Goal: Transaction & Acquisition: Purchase product/service

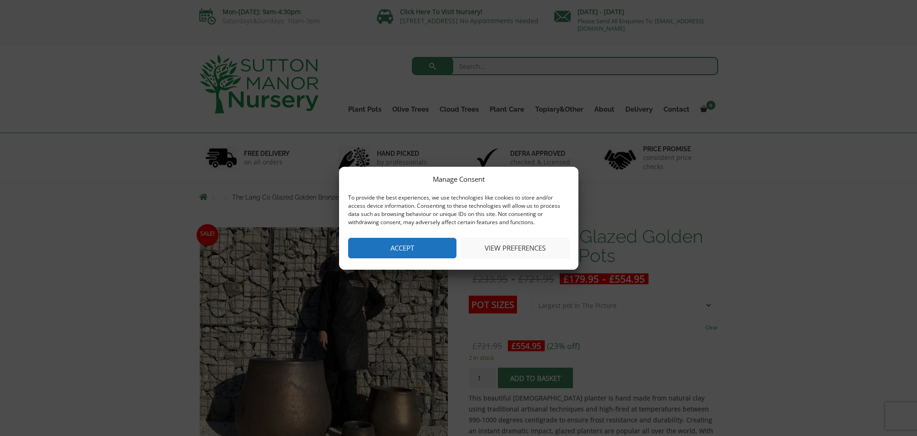
click at [423, 251] on button "Accept" at bounding box center [402, 248] width 108 height 20
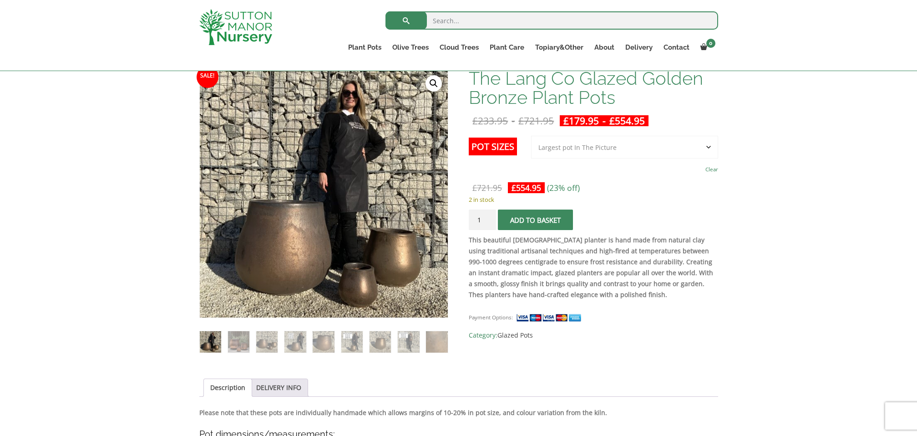
scroll to position [115, 0]
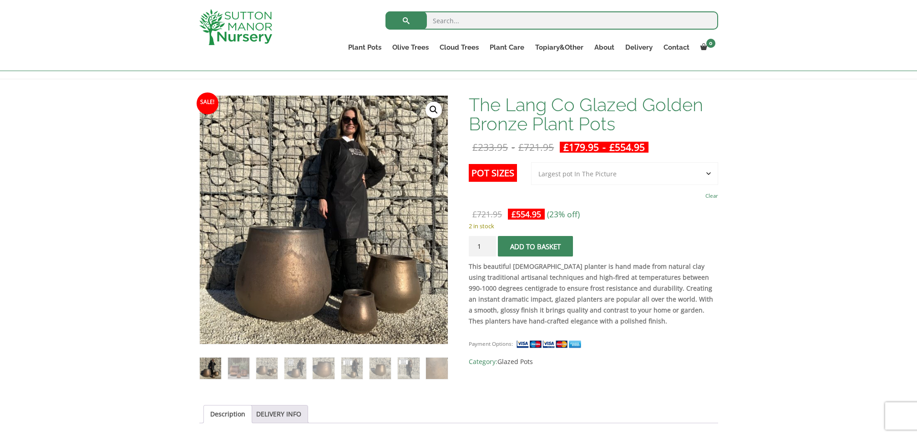
click at [711, 176] on select "Choose an option 3rd to Largest Pot In The Picture 2nd to Largest Pot In The Pi…" at bounding box center [624, 173] width 187 height 23
click at [237, 371] on img at bounding box center [238, 367] width 21 height 21
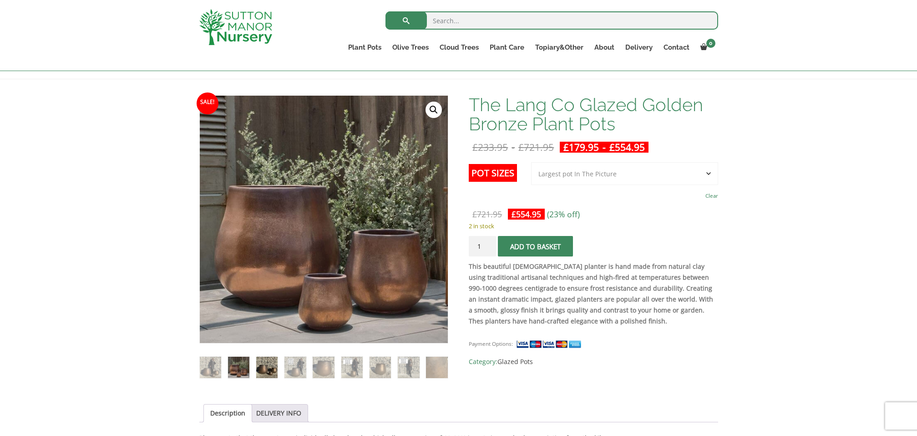
click at [274, 372] on img at bounding box center [266, 367] width 21 height 21
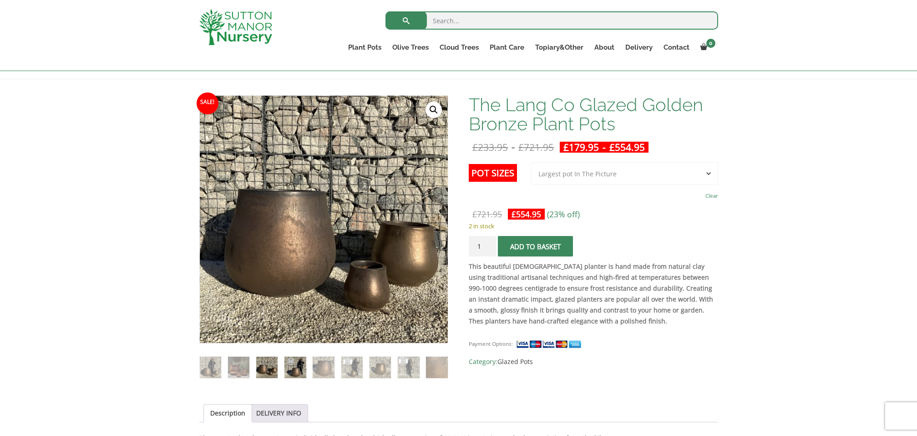
click at [289, 371] on img at bounding box center [295, 367] width 21 height 21
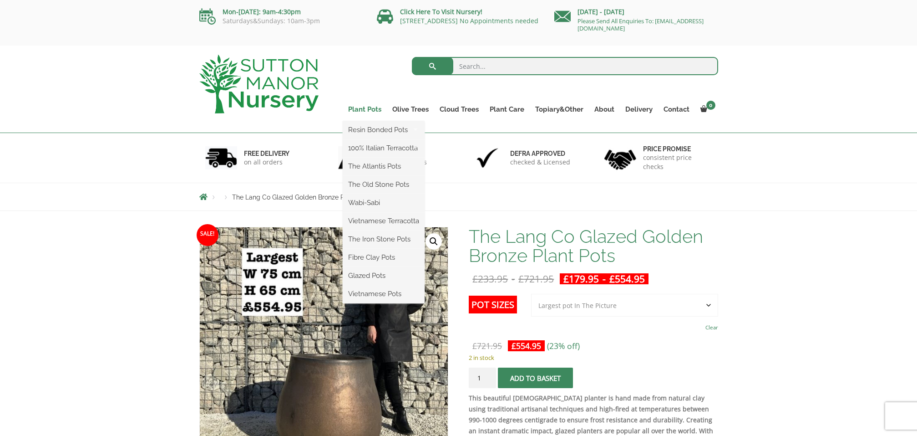
scroll to position [0, 0]
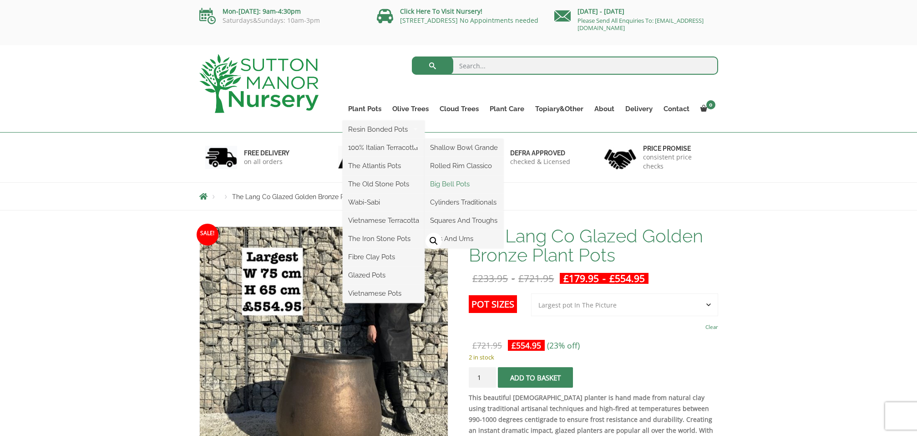
click at [462, 181] on link "Big Bell Pots" at bounding box center [464, 184] width 79 height 14
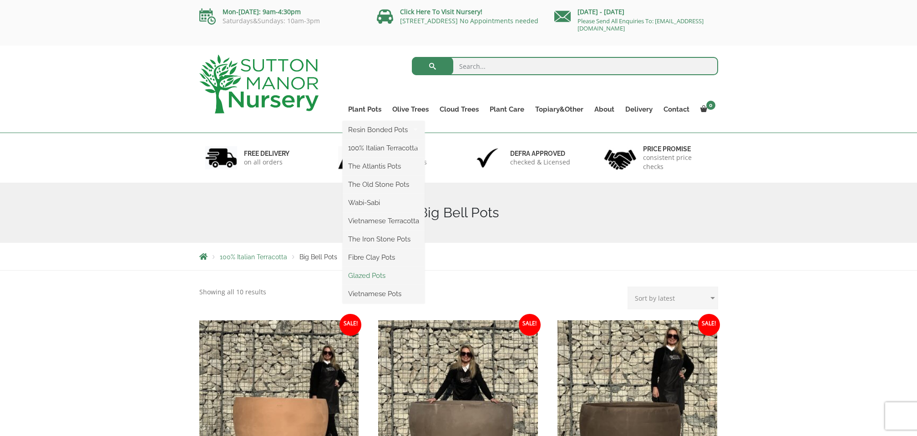
click at [365, 274] on link "Glazed Pots" at bounding box center [384, 276] width 82 height 14
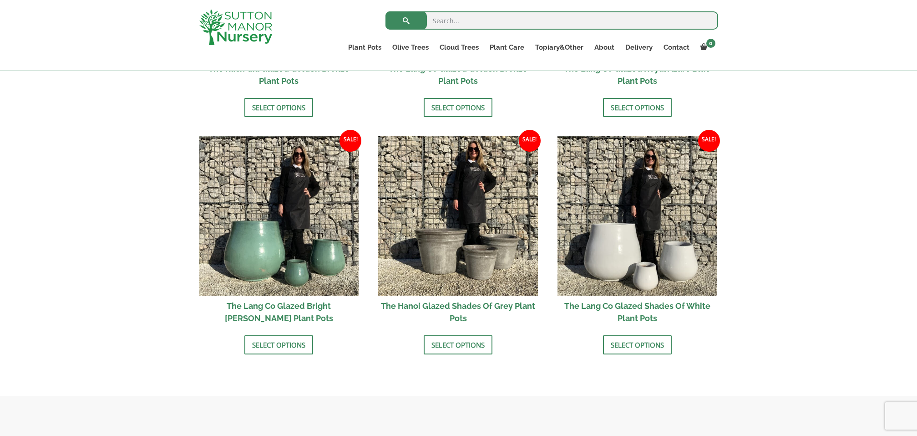
scroll to position [926, 0]
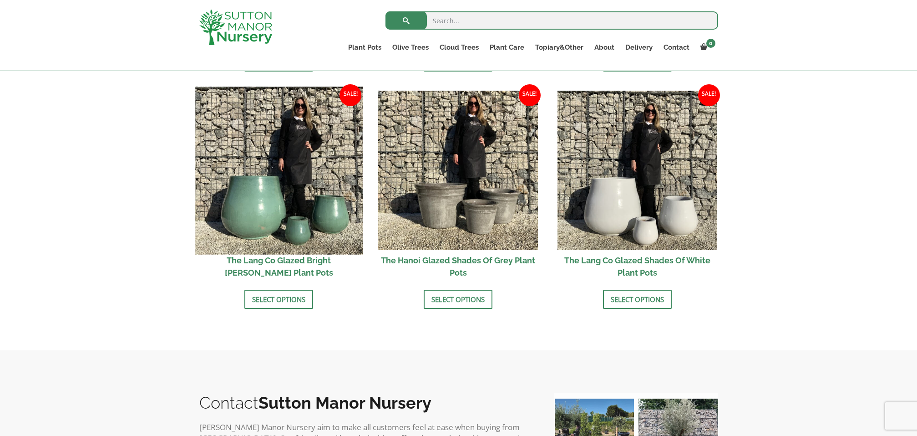
click at [266, 213] on img at bounding box center [279, 171] width 168 height 168
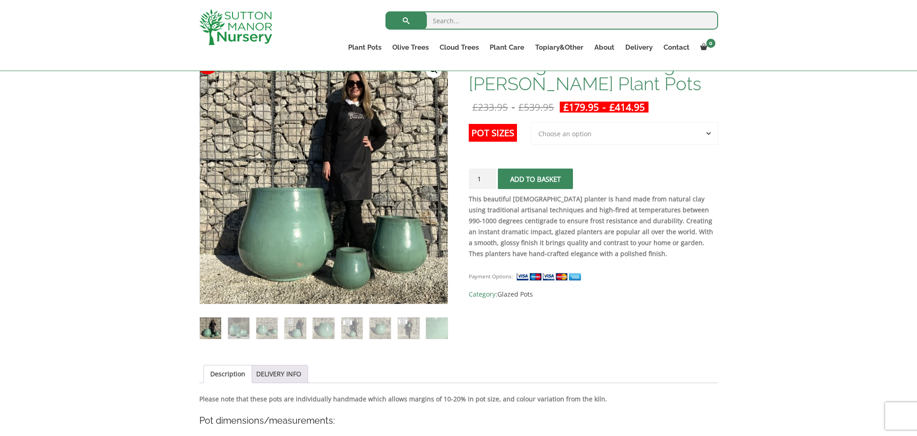
scroll to position [164, 0]
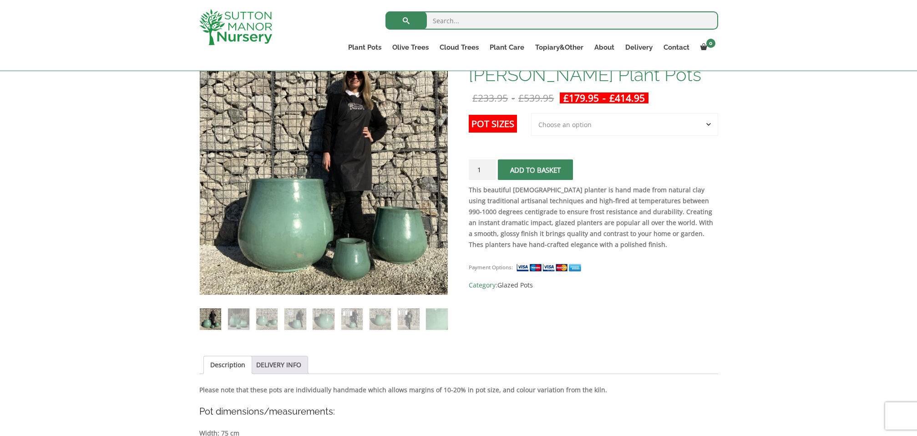
click at [642, 126] on select "Choose an option 3rd to Largest Pot In The Picture 2nd to Largest Pot In The Pi…" at bounding box center [624, 124] width 187 height 23
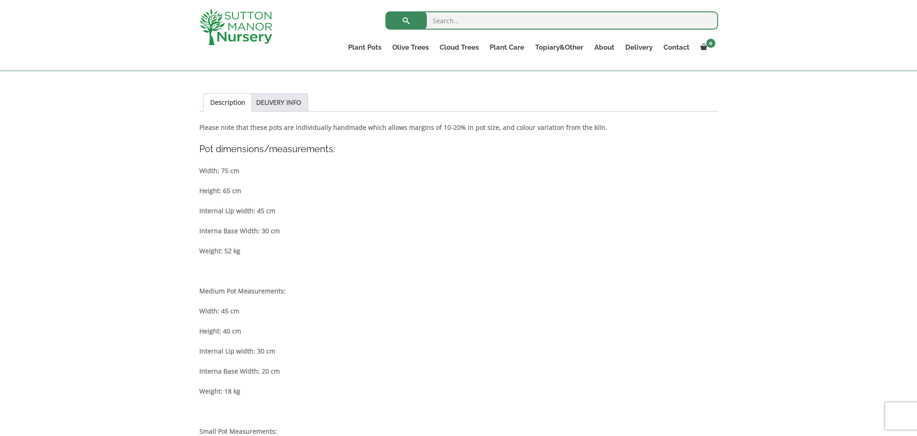
scroll to position [0, 0]
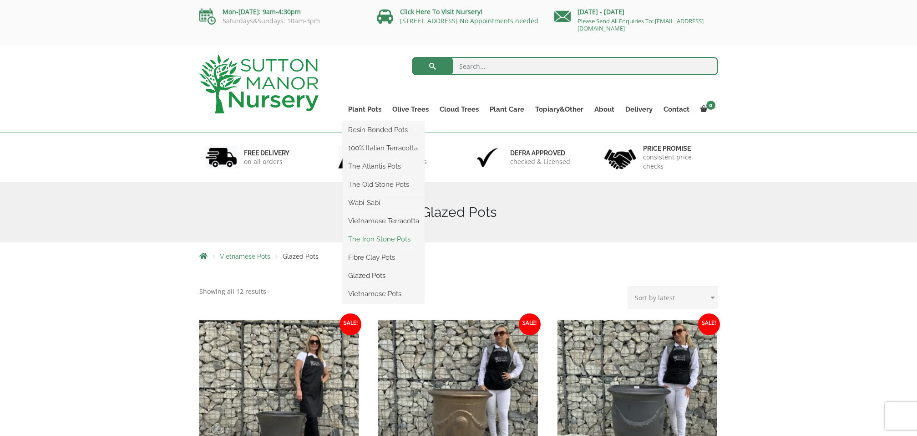
click at [373, 238] on link "The Iron Stone Pots" at bounding box center [384, 239] width 82 height 14
